Goal: Task Accomplishment & Management: Use online tool/utility

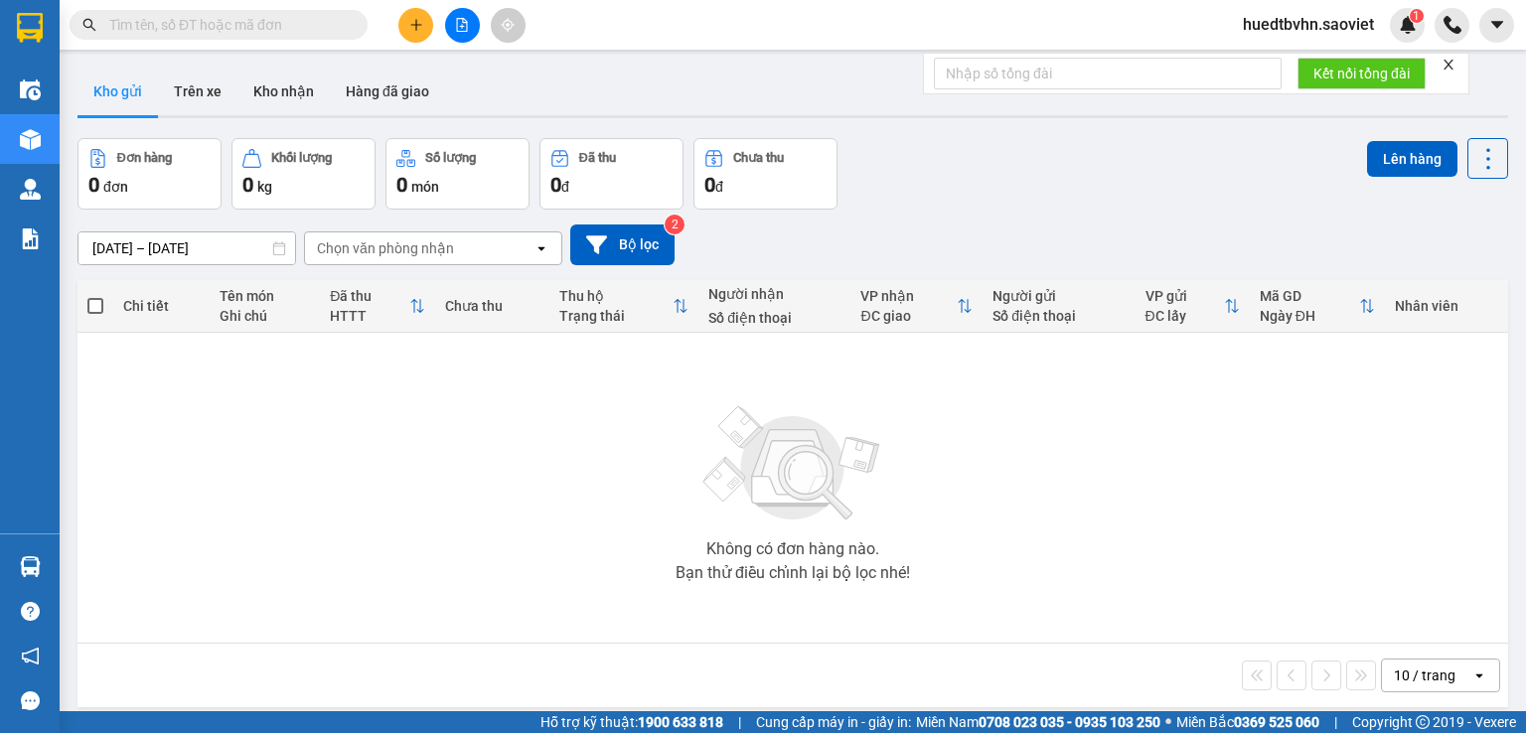
click at [244, 20] on input "text" at bounding box center [226, 25] width 234 height 22
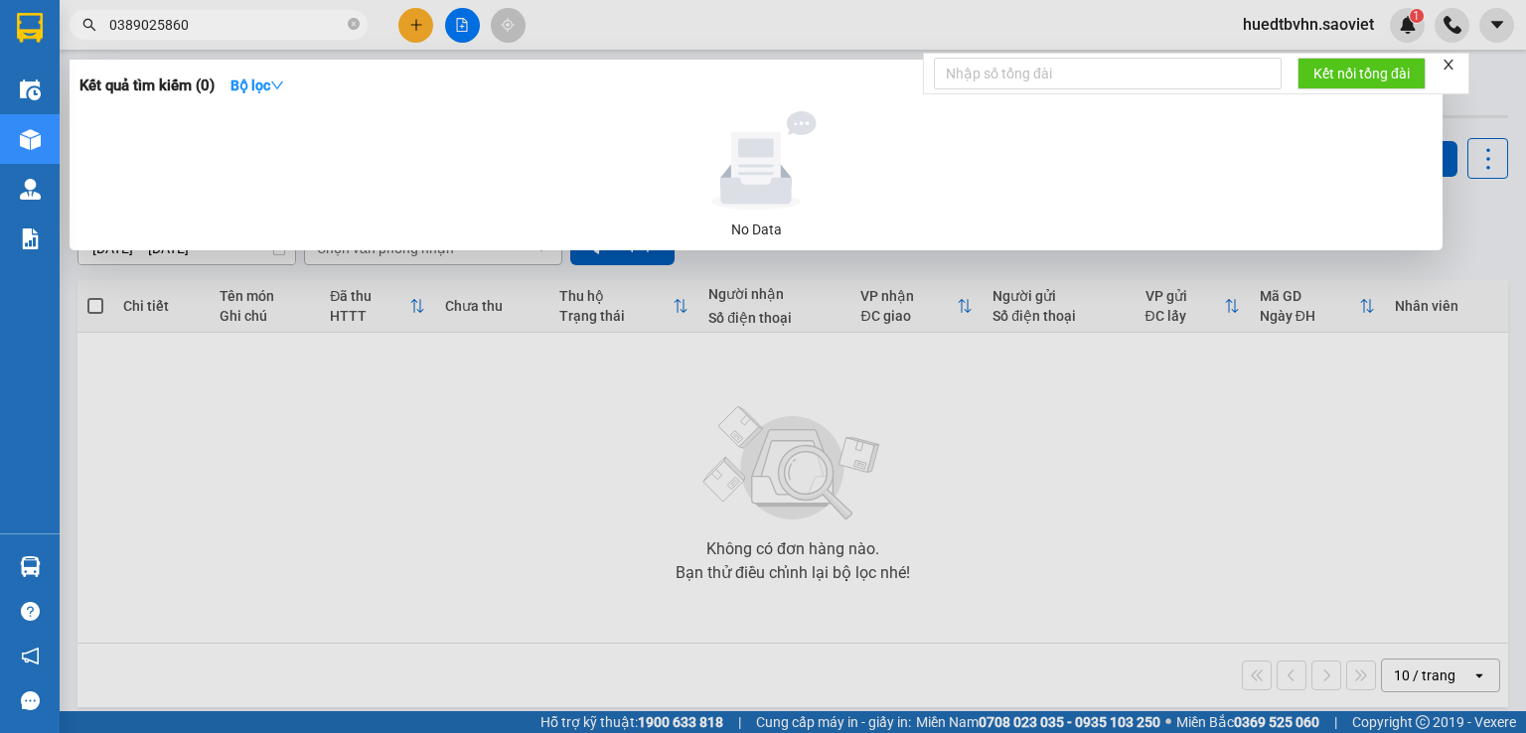
click at [210, 25] on input "0389025860" at bounding box center [226, 25] width 234 height 22
click at [107, 32] on span "0389025860" at bounding box center [219, 25] width 298 height 30
type input "0392167602"
drag, startPoint x: 354, startPoint y: 25, endPoint x: 326, endPoint y: 25, distance: 27.8
click at [350, 25] on icon "close-circle" at bounding box center [354, 24] width 12 height 12
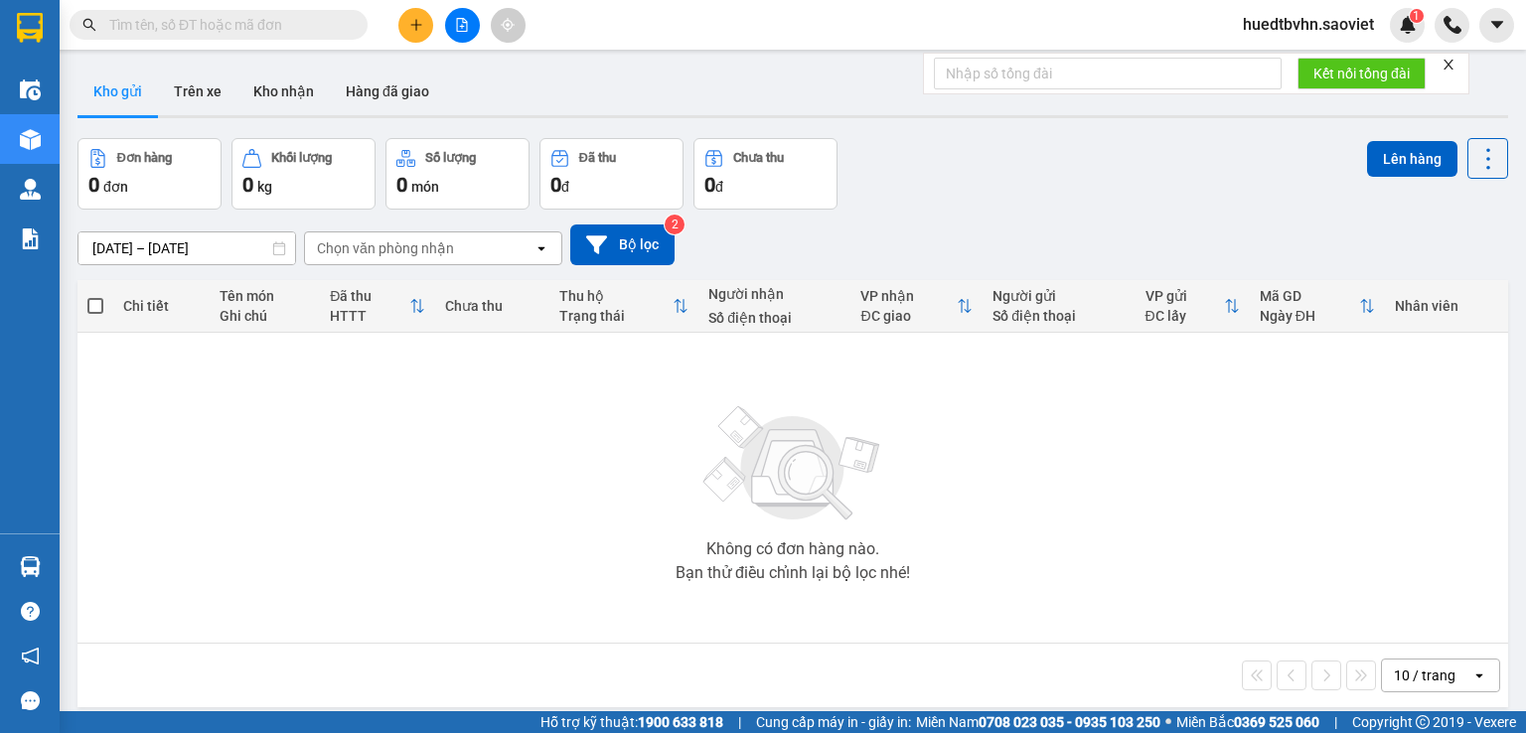
click at [306, 25] on input "text" at bounding box center [226, 25] width 234 height 22
paste input "0824139386"
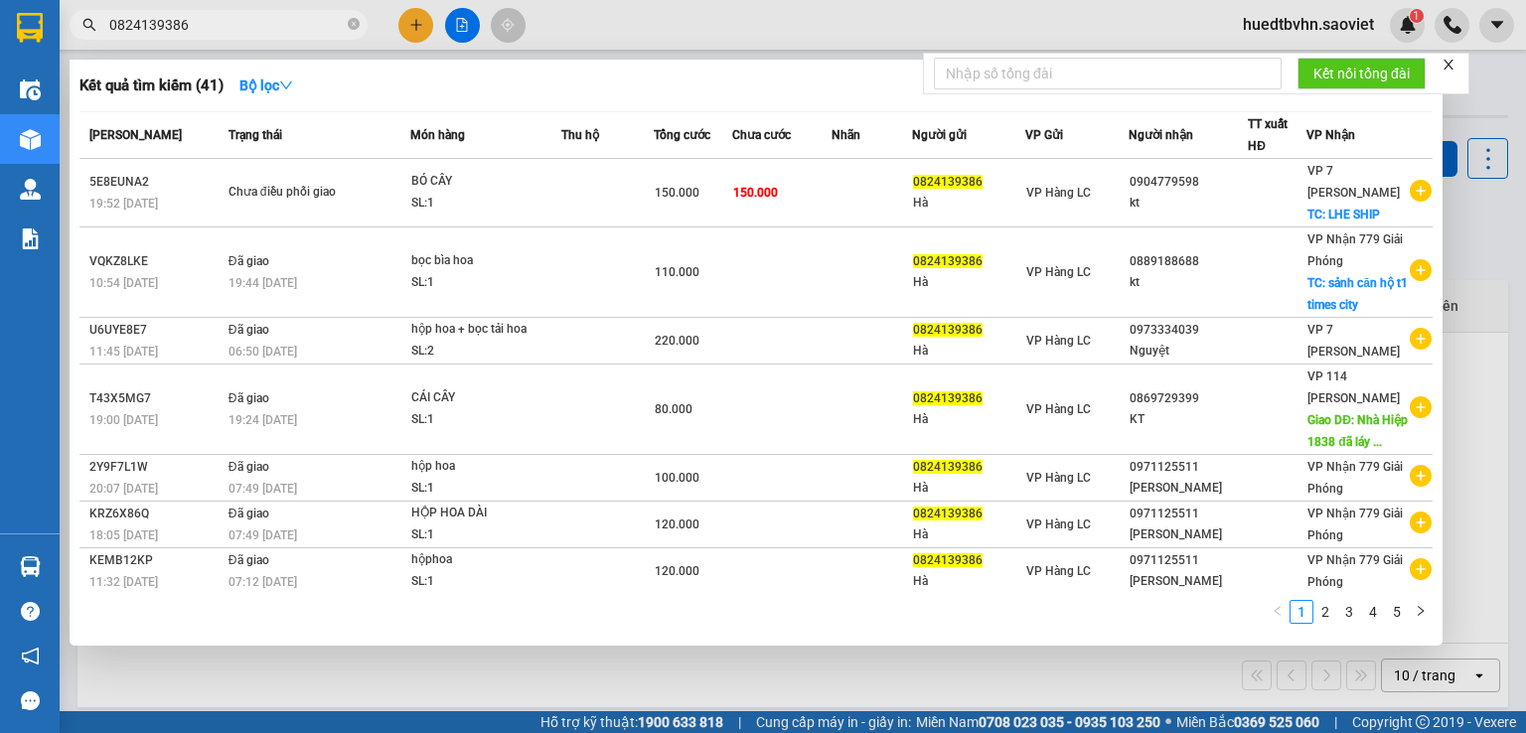
type input "0824139386"
click at [355, 22] on icon "close-circle" at bounding box center [354, 24] width 12 height 12
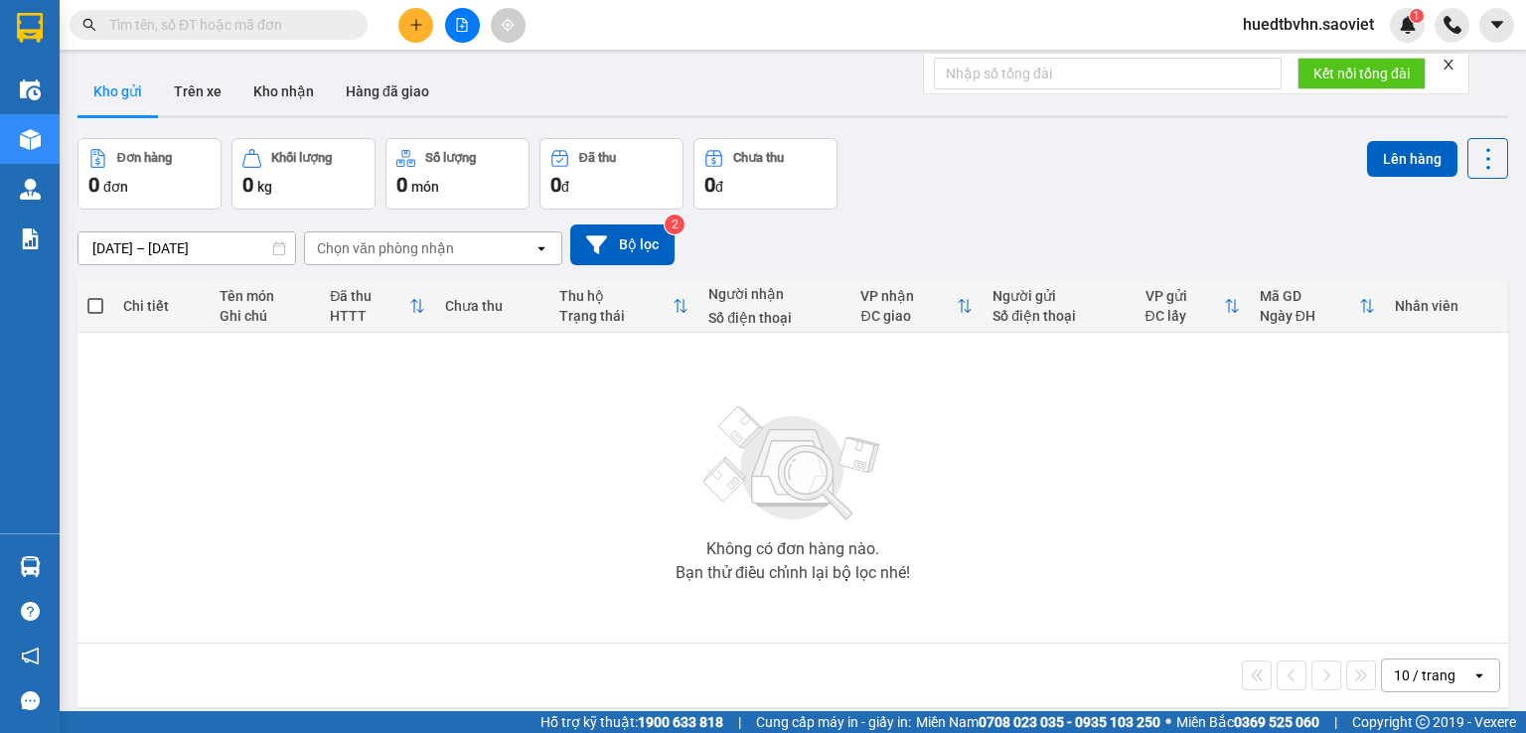
click at [290, 32] on input "text" at bounding box center [226, 25] width 234 height 22
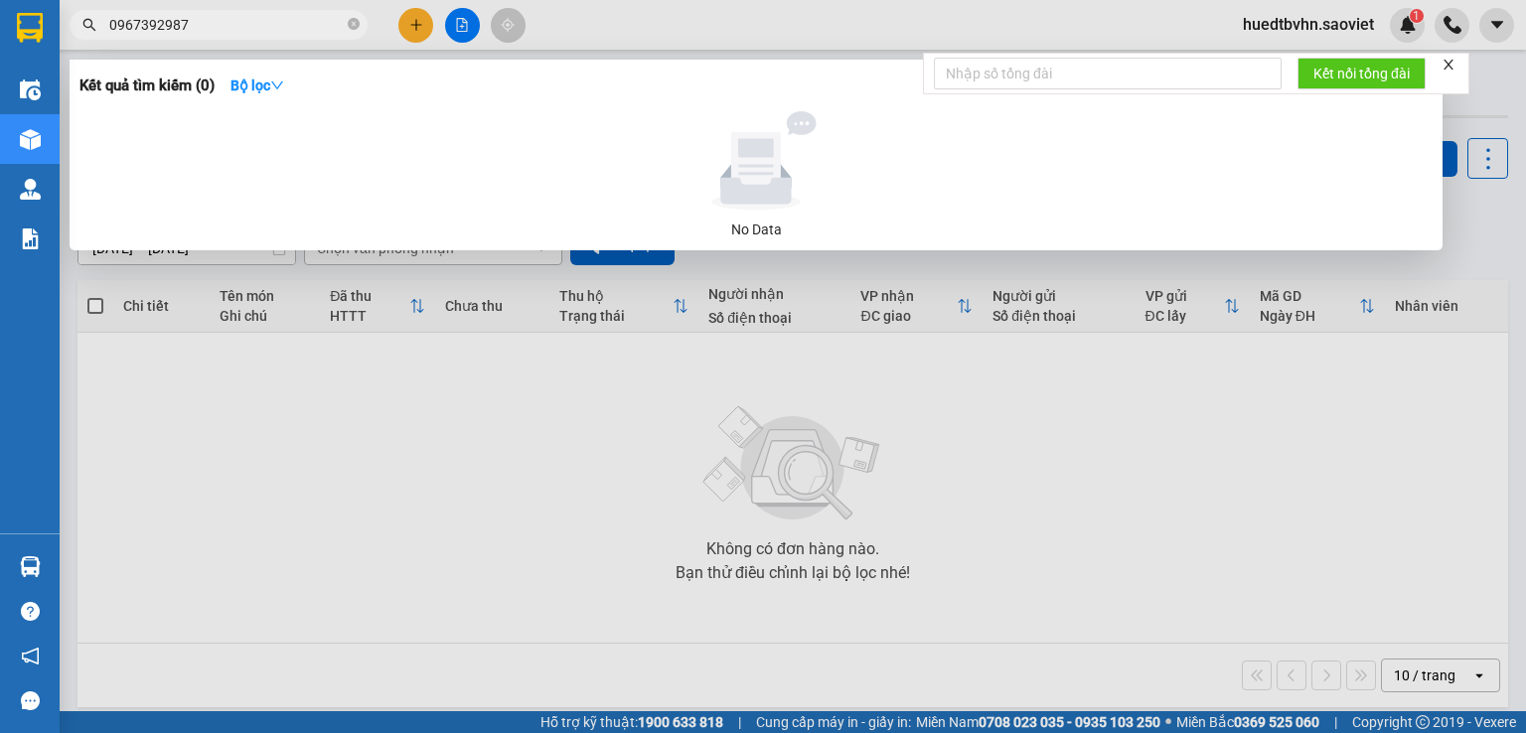
click at [168, 25] on input "0967392987" at bounding box center [226, 25] width 234 height 22
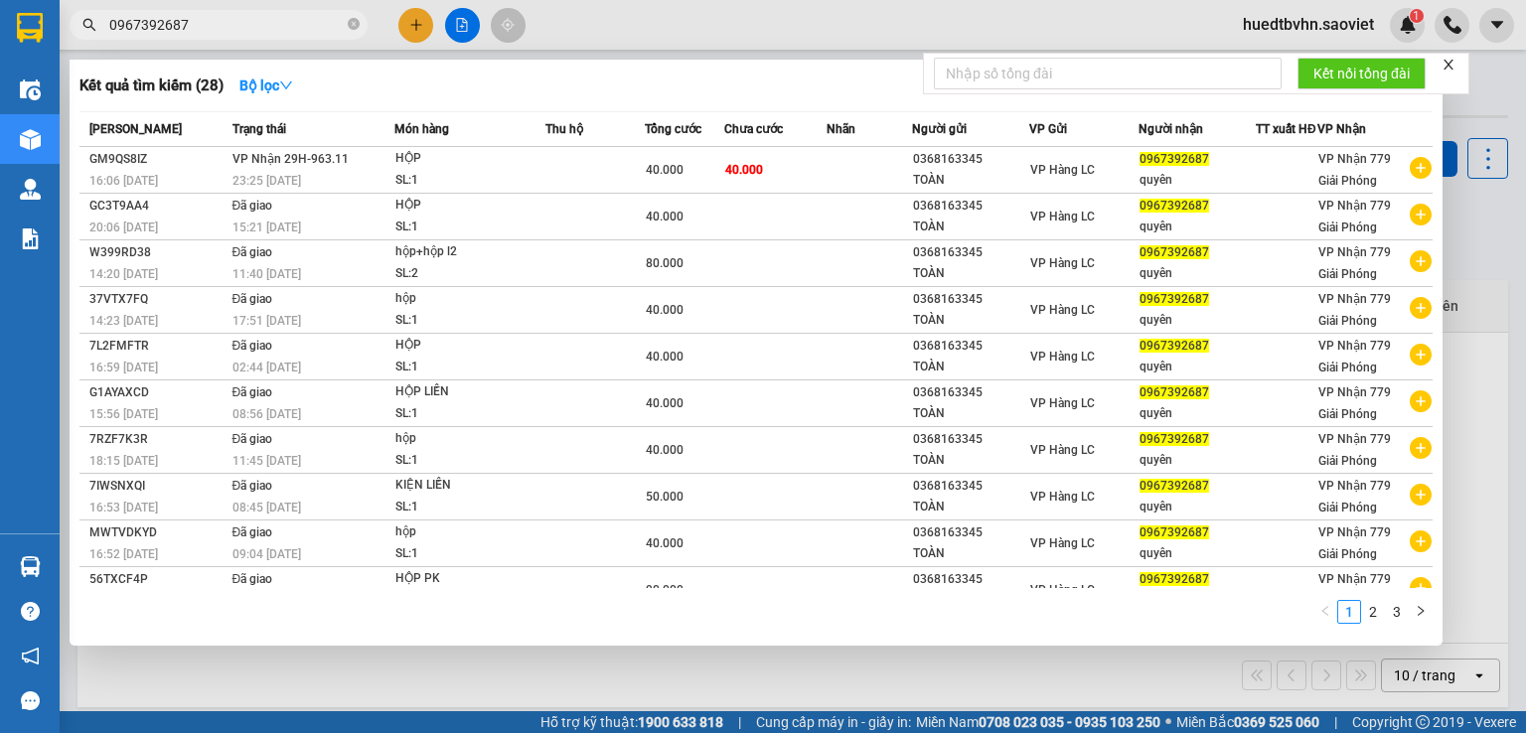
type input "0967392687"
